Goal: Task Accomplishment & Management: Use online tool/utility

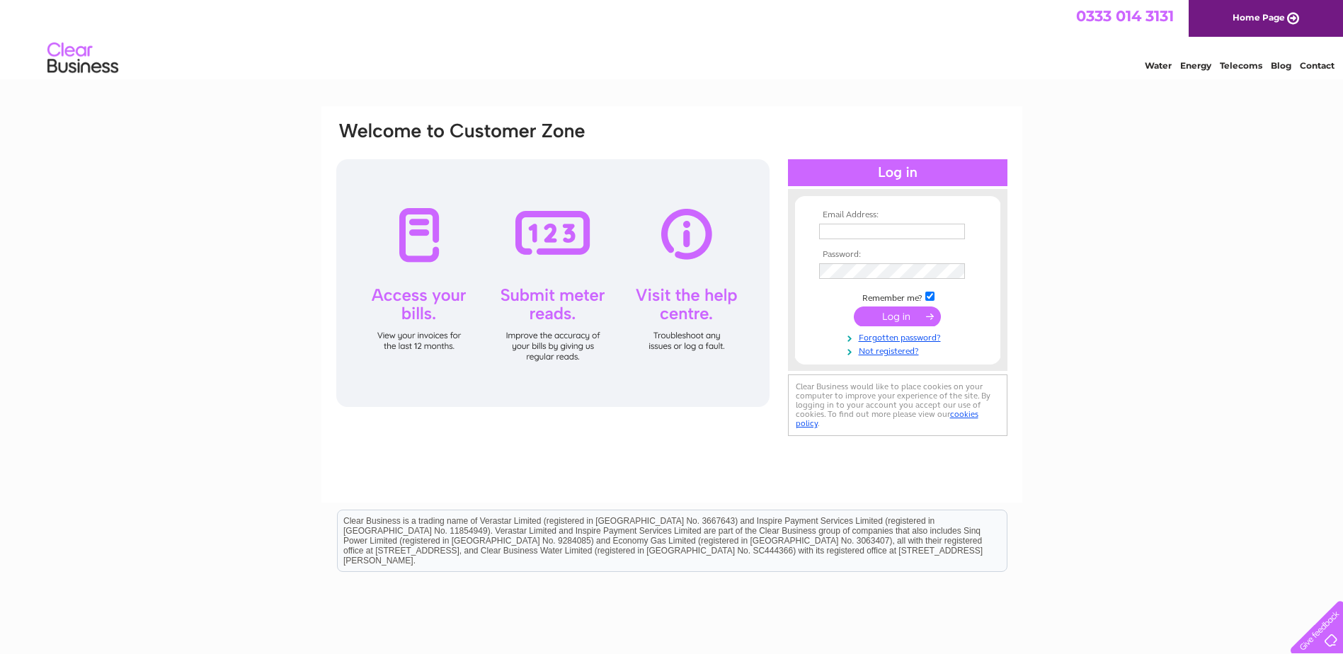
type input "[PERSON_NAME][EMAIL_ADDRESS][PERSON_NAME][PERSON_NAME][DOMAIN_NAME]"
click at [902, 316] on input "submit" at bounding box center [897, 316] width 87 height 20
click at [894, 318] on input "submit" at bounding box center [897, 316] width 87 height 20
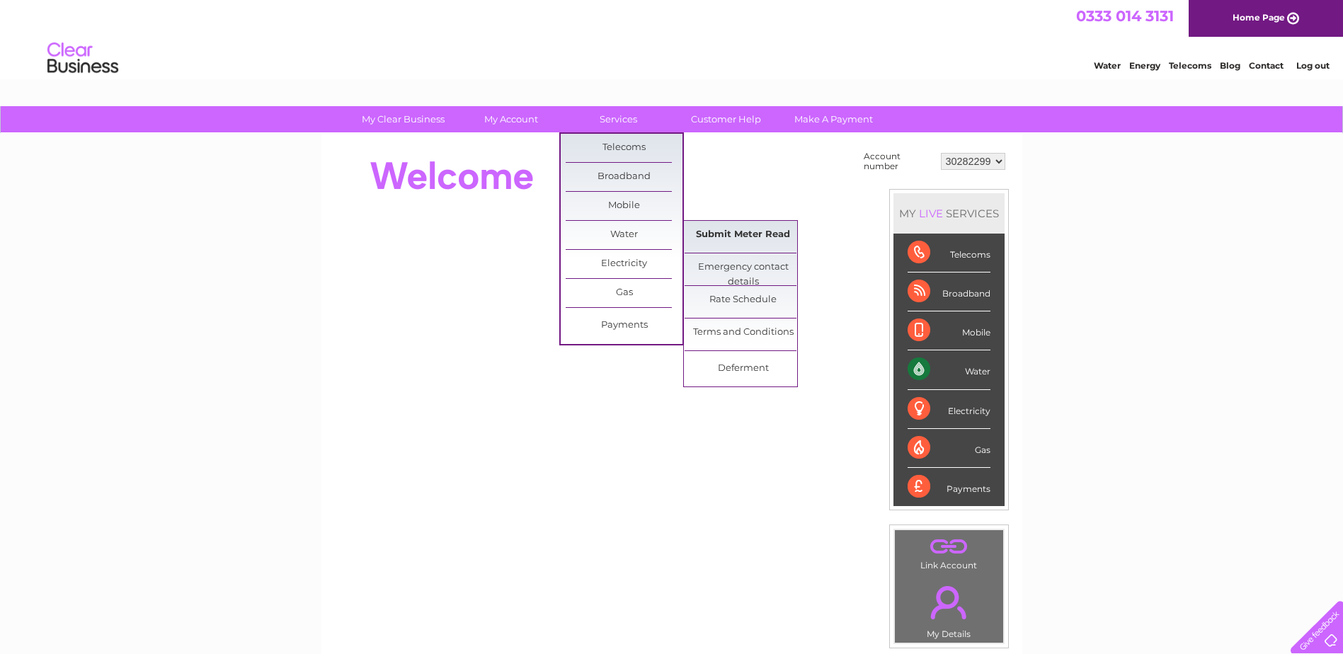
click at [747, 234] on link "Submit Meter Read" at bounding box center [742, 235] width 117 height 28
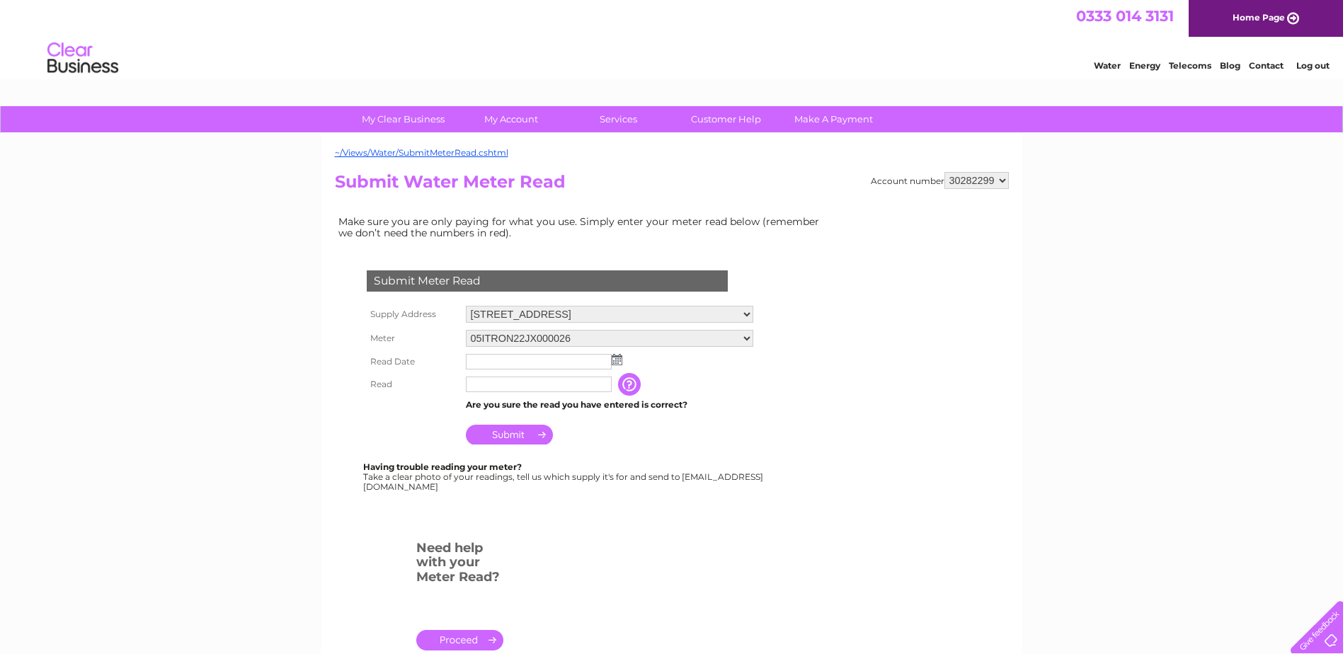
click at [503, 340] on select "05ITRON22JX000026" at bounding box center [609, 338] width 287 height 17
click at [264, 401] on div "My Clear Business Login Details My Details My Preferences Link Account My Accou…" at bounding box center [671, 526] width 1343 height 841
